Goal: Find specific page/section: Find specific page/section

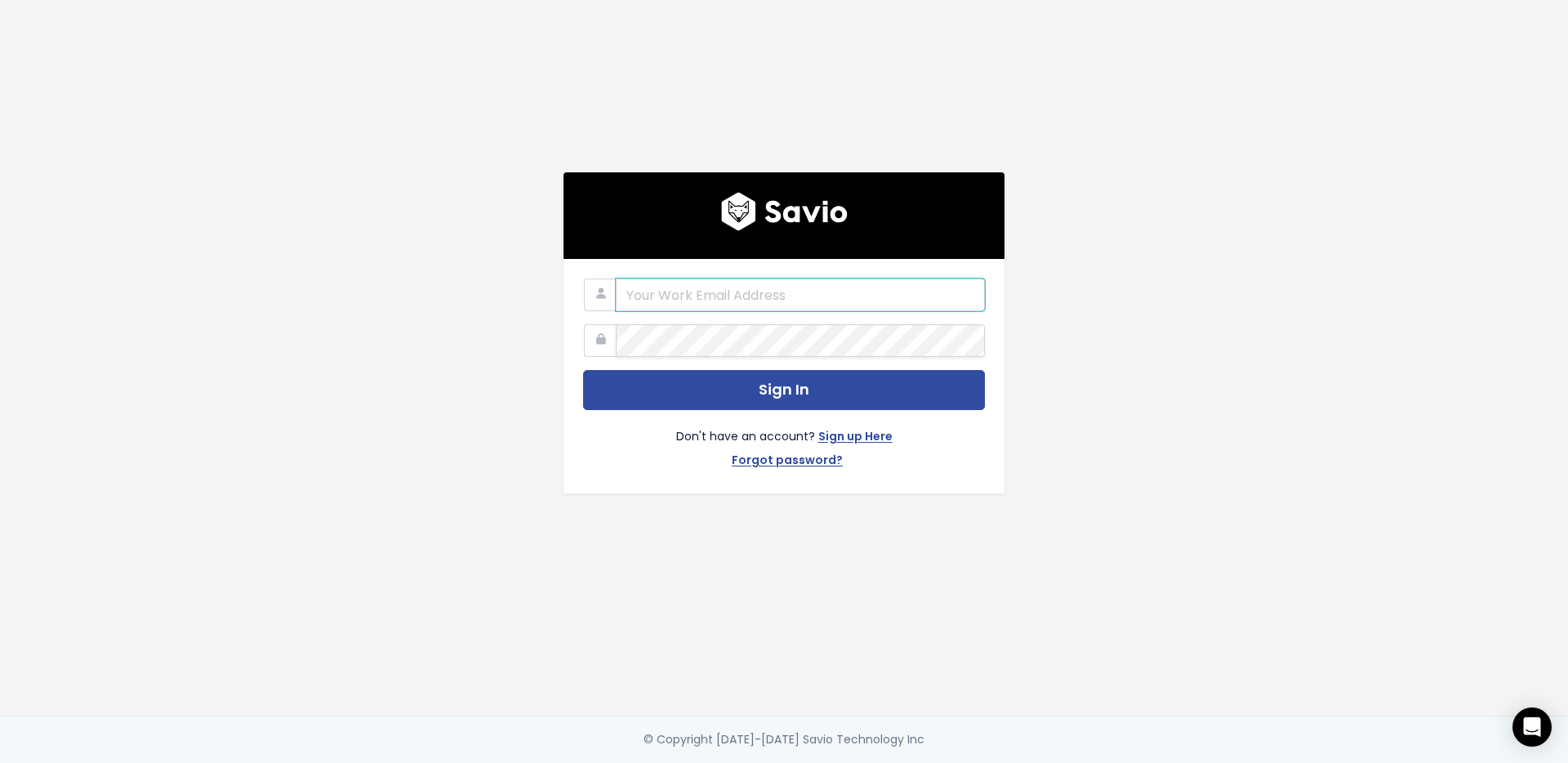
click at [960, 762] on com-1password-button at bounding box center [784, 763] width 1568 height 0
type input "jdlogan@eventpipe.com"
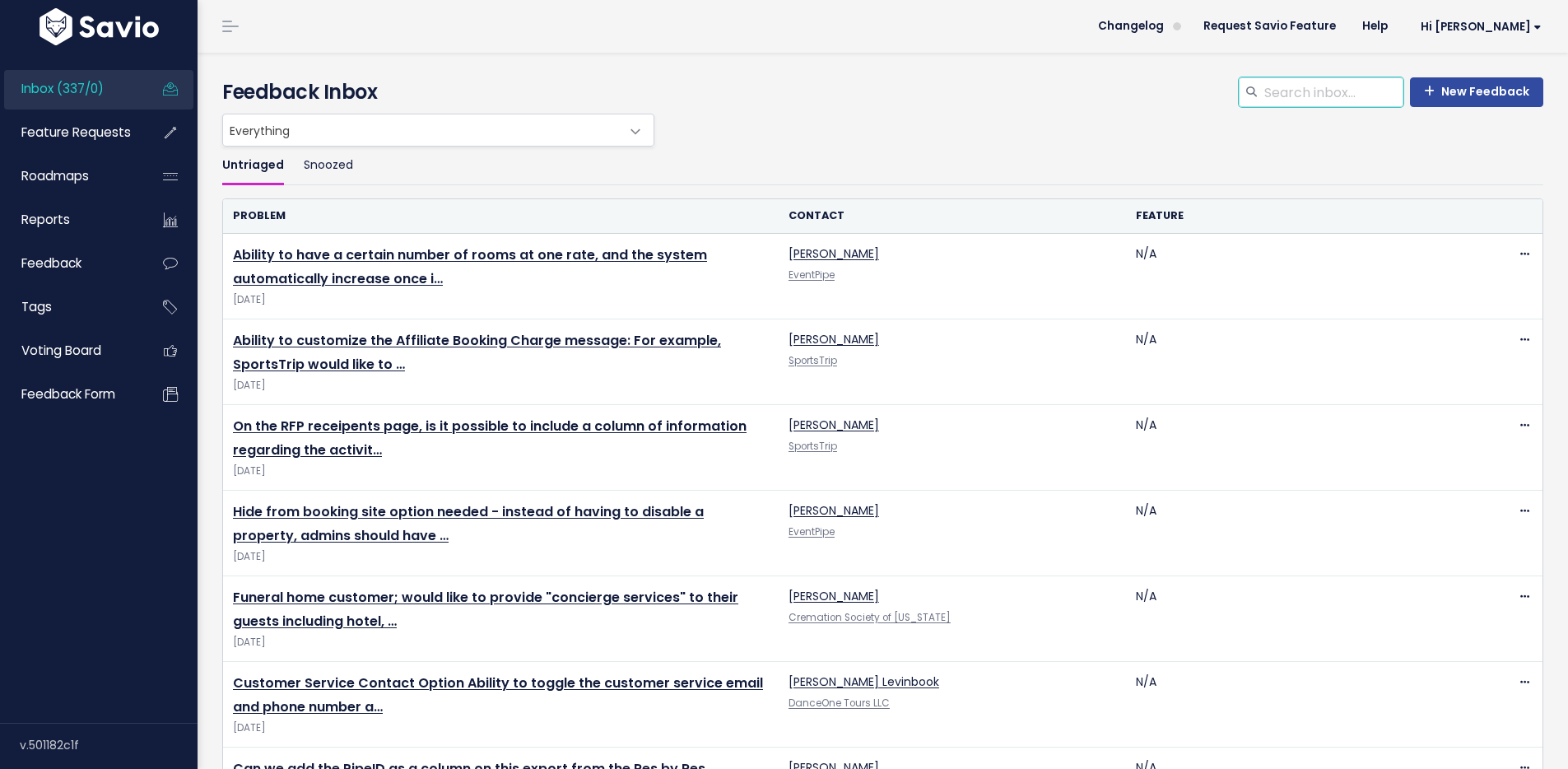
click at [1367, 86] on input "search" at bounding box center [1332, 92] width 141 height 29
type input "distance"
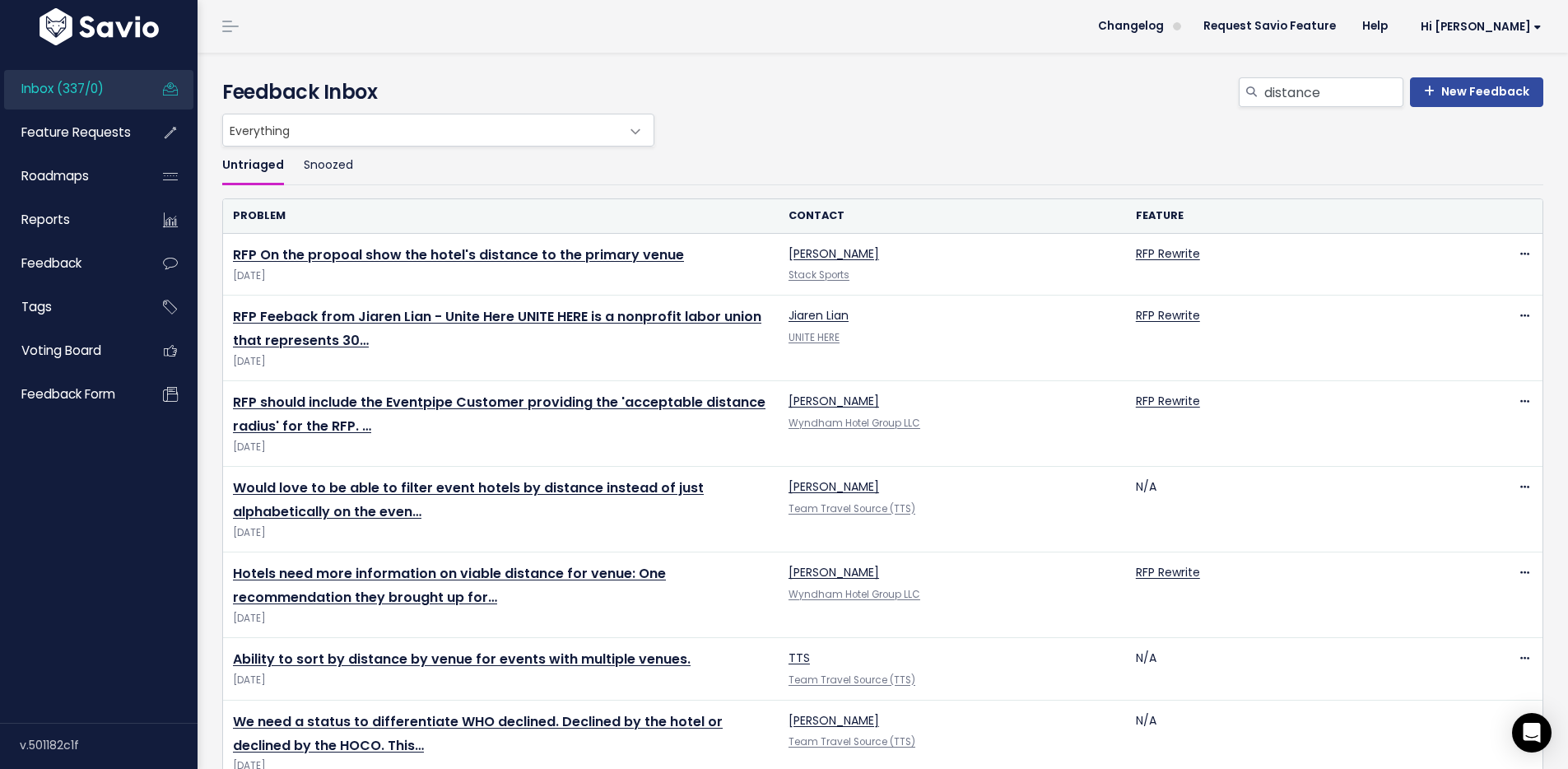
click at [1014, 32] on header "Changelog Request Savio Feature Help Hi Jeff Vault Settings My Settings Integra…" at bounding box center [882, 26] width 1370 height 53
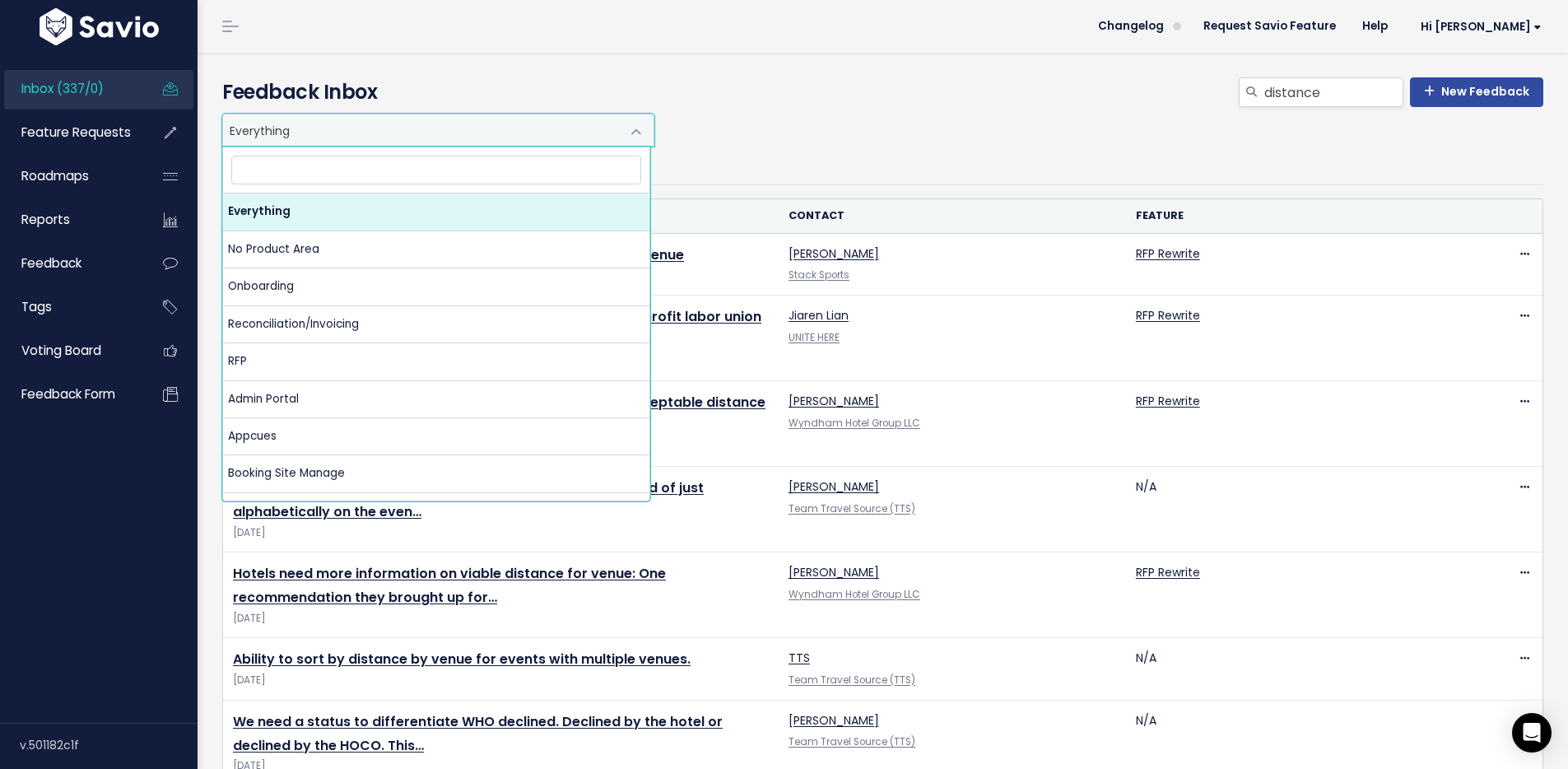
click at [644, 134] on span at bounding box center [636, 131] width 33 height 33
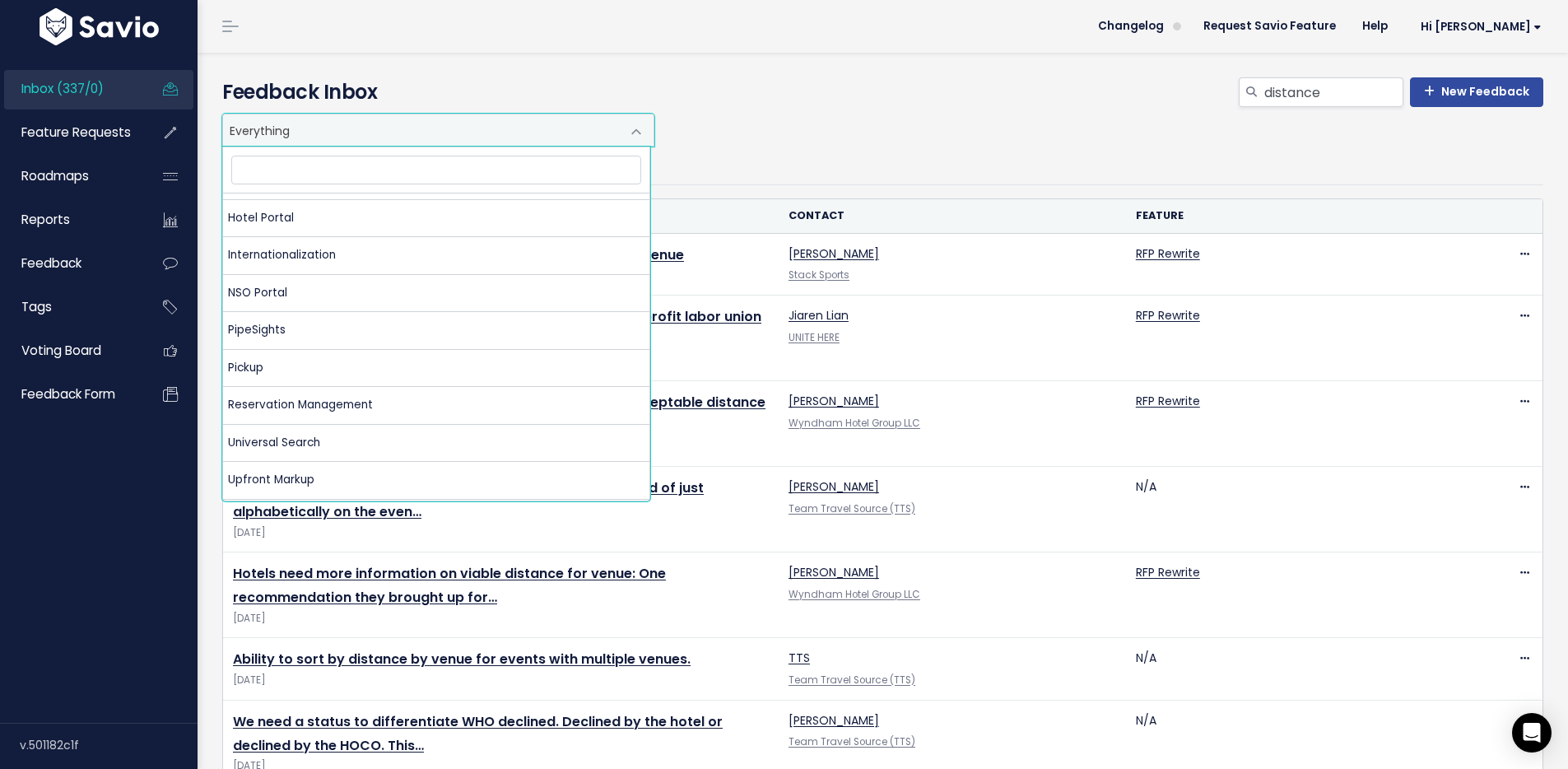
scroll to position [815, 0]
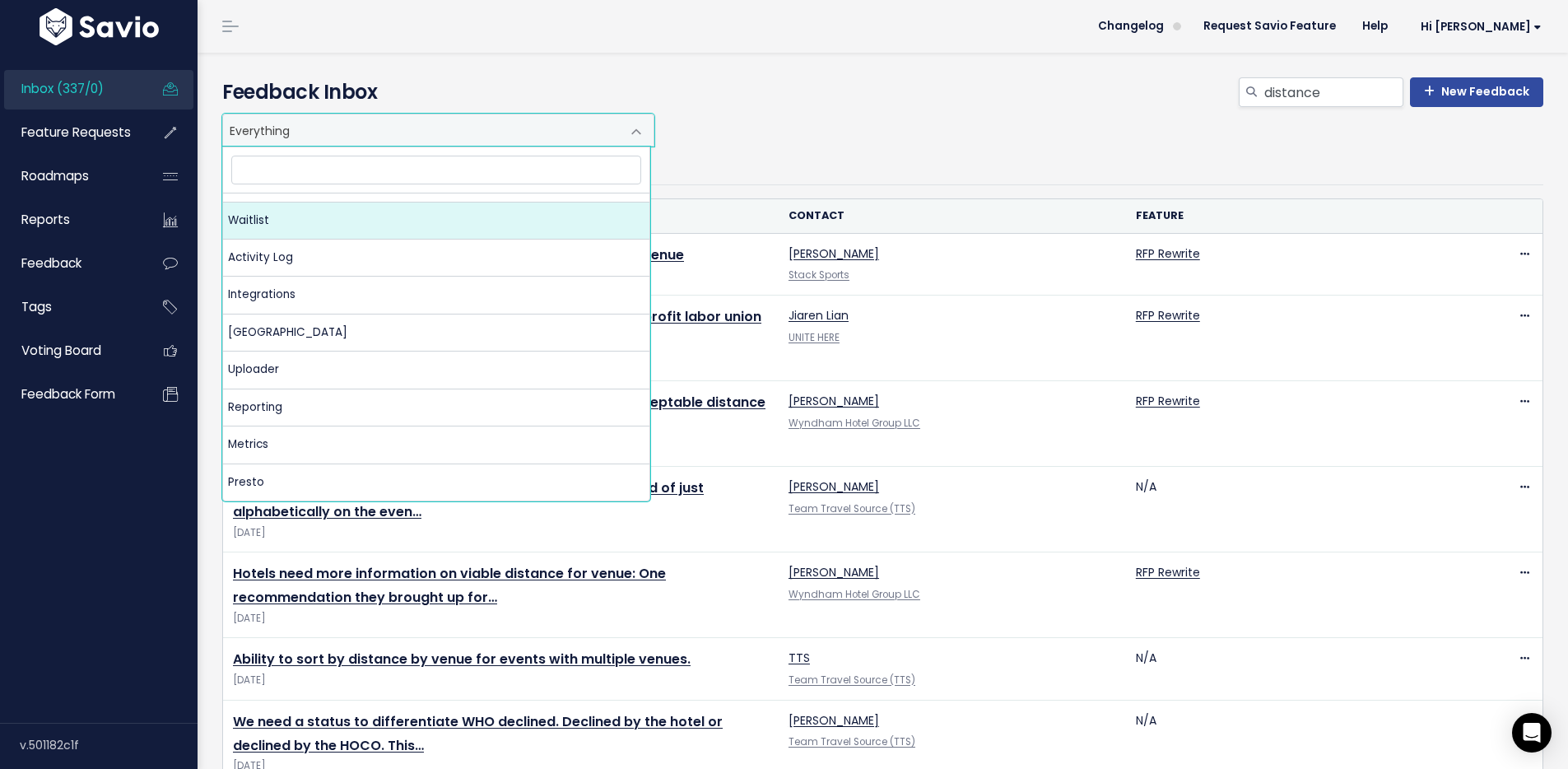
click at [809, 137] on div "Everything No Product Area Onboarding Reconciliation/Invoicing RFP Admin Portal…" at bounding box center [878, 129] width 1321 height 33
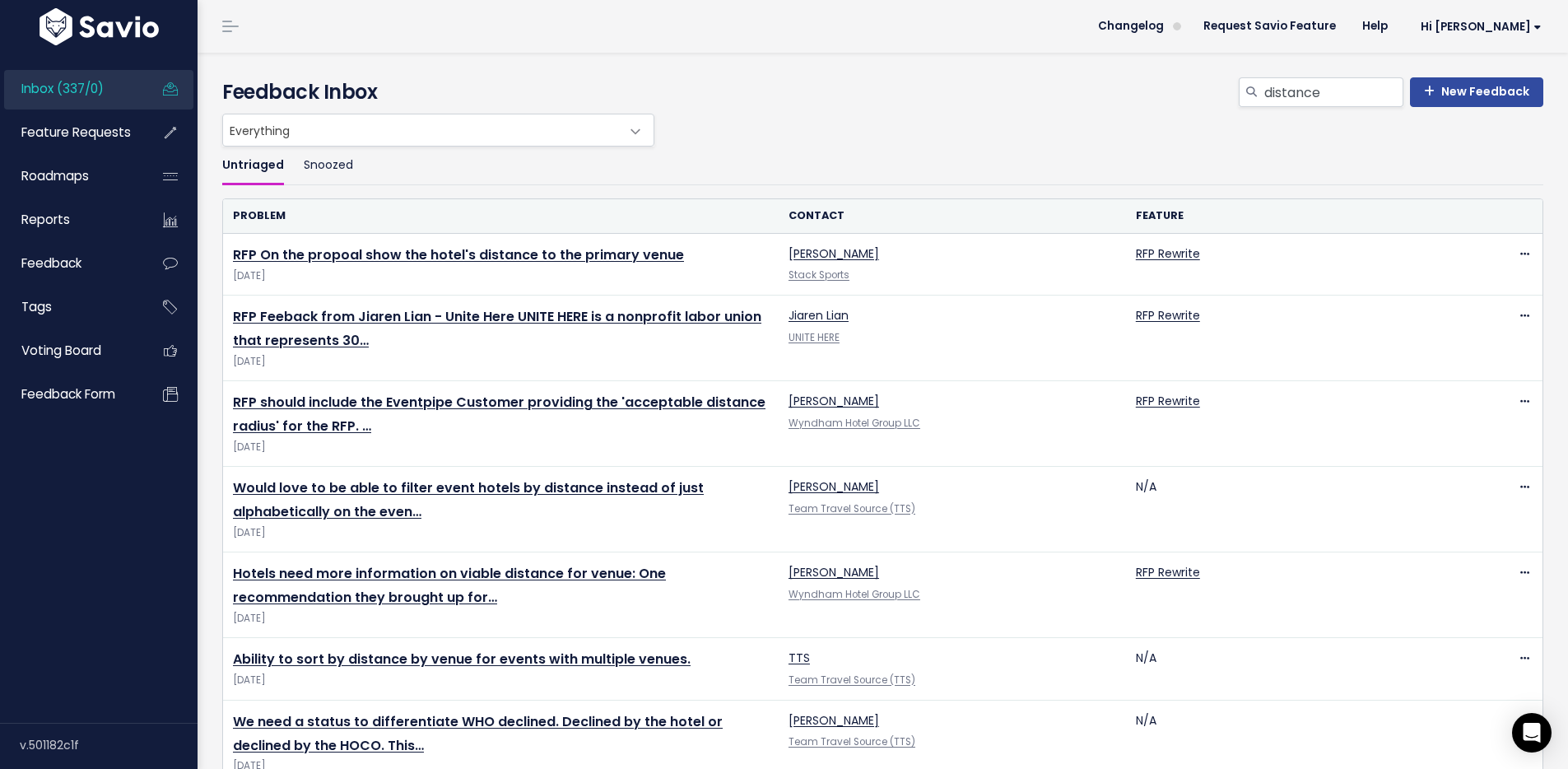
click at [837, 86] on h4 "Feedback Inbox" at bounding box center [883, 92] width 1321 height 29
